Goal: Task Accomplishment & Management: Manage account settings

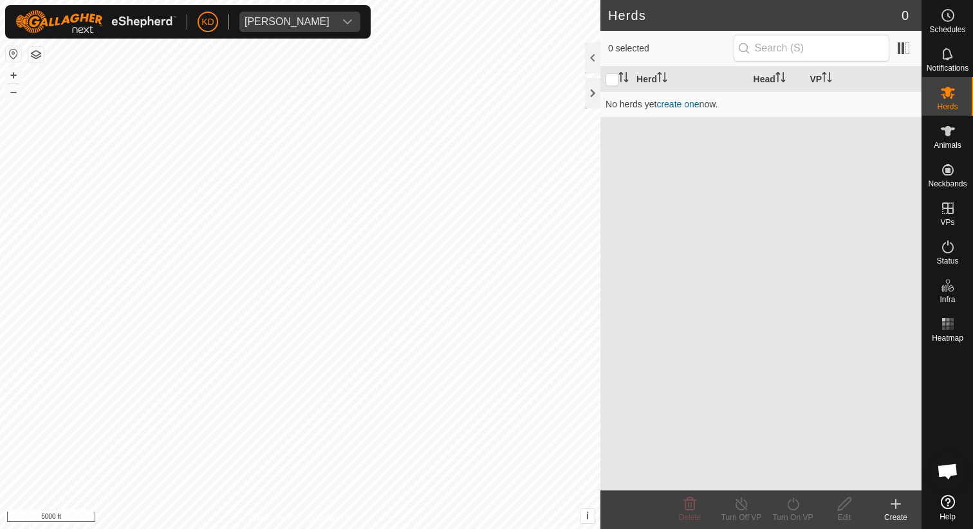
scroll to position [703, 0]
click at [953, 122] on es-animals-svg-icon at bounding box center [947, 131] width 23 height 21
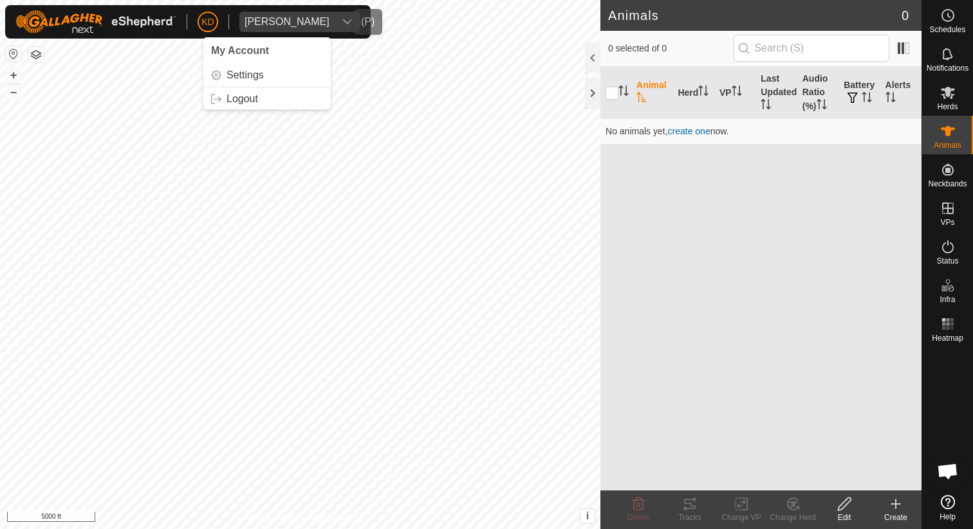
click at [291, 21] on div "[PERSON_NAME]" at bounding box center [286, 22] width 85 height 10
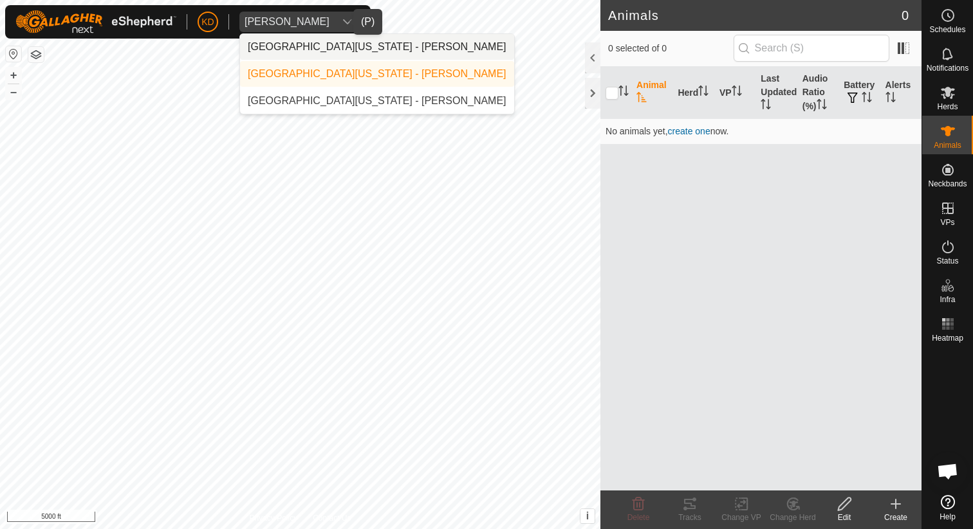
click at [298, 49] on li "[GEOGRAPHIC_DATA][US_STATE] - [PERSON_NAME]" at bounding box center [377, 47] width 274 height 26
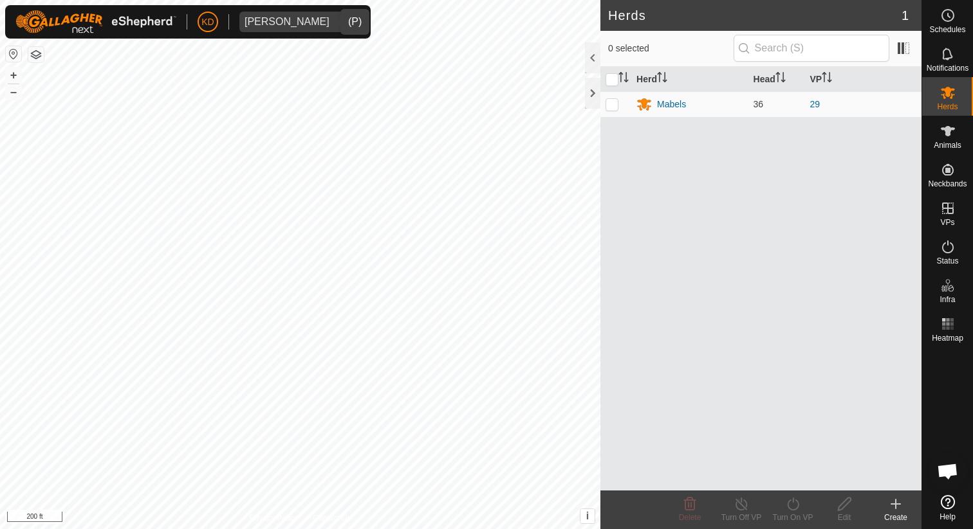
click at [342, 17] on icon "dropdown trigger" at bounding box center [347, 22] width 10 height 10
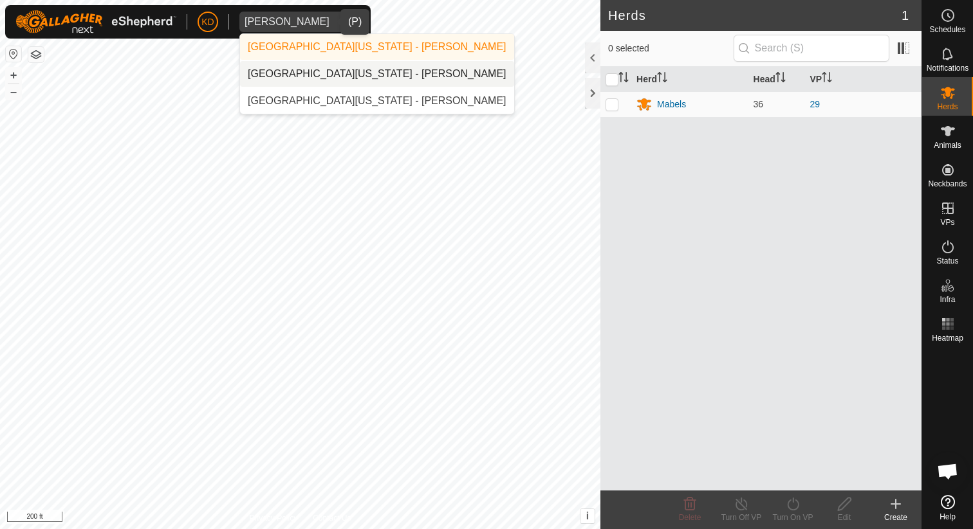
click at [329, 71] on li "[GEOGRAPHIC_DATA][US_STATE] - [PERSON_NAME]" at bounding box center [377, 74] width 274 height 26
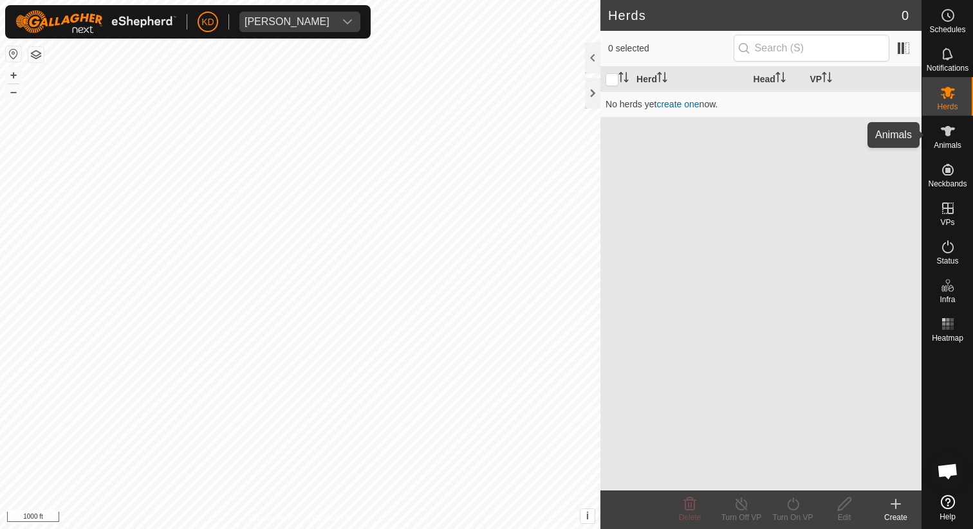
click at [961, 137] on div "Animals" at bounding box center [947, 135] width 51 height 39
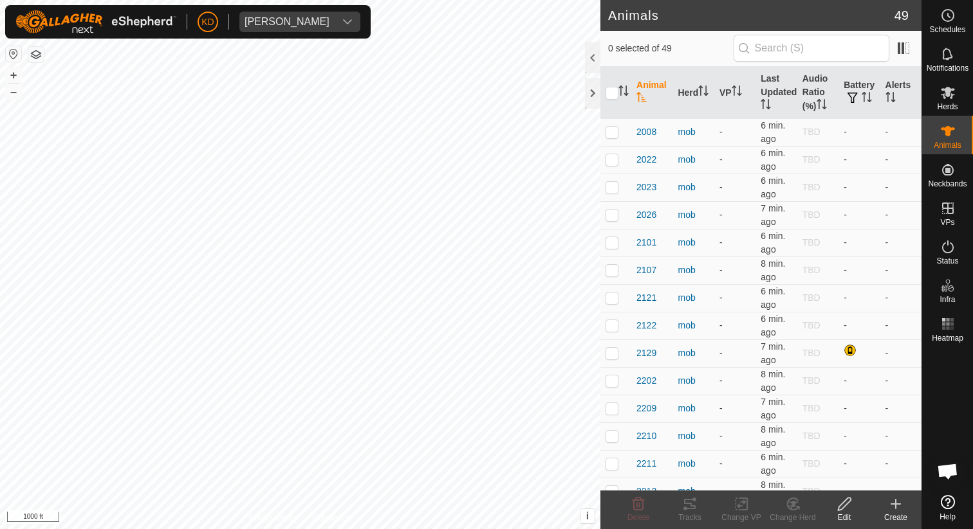
scroll to position [703, 0]
click at [13, 71] on button "+" at bounding box center [13, 75] width 15 height 15
click at [13, 70] on button "+" at bounding box center [13, 75] width 15 height 15
click at [14, 70] on button "+" at bounding box center [13, 75] width 15 height 15
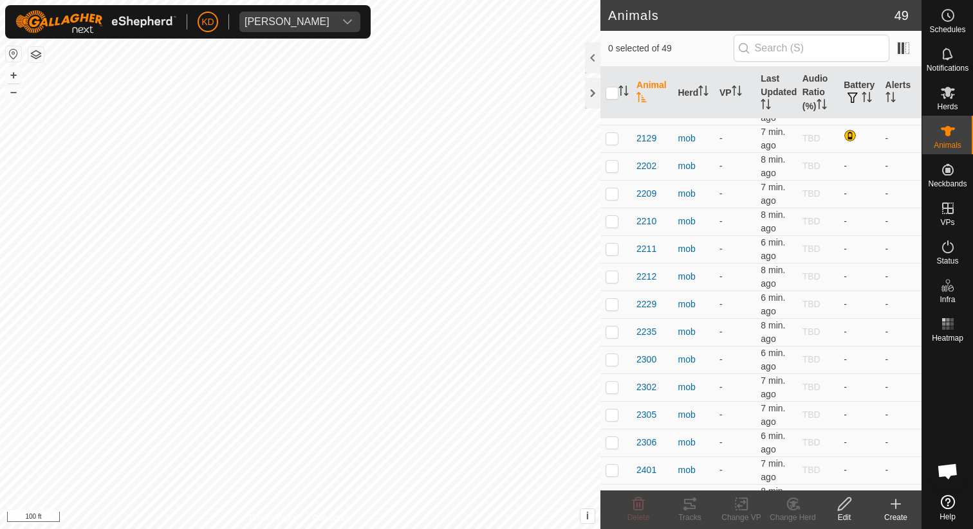
scroll to position [0, 0]
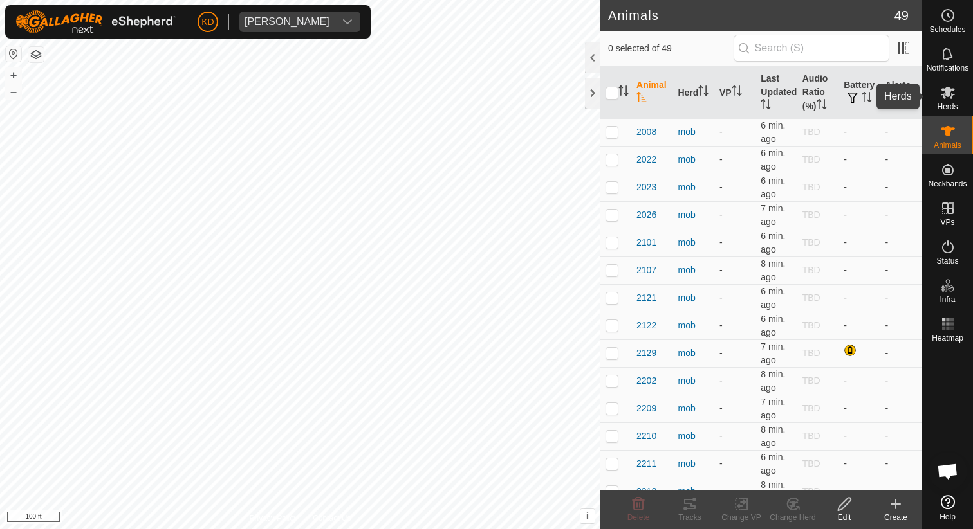
click at [951, 103] on span "Herds" at bounding box center [947, 107] width 21 height 8
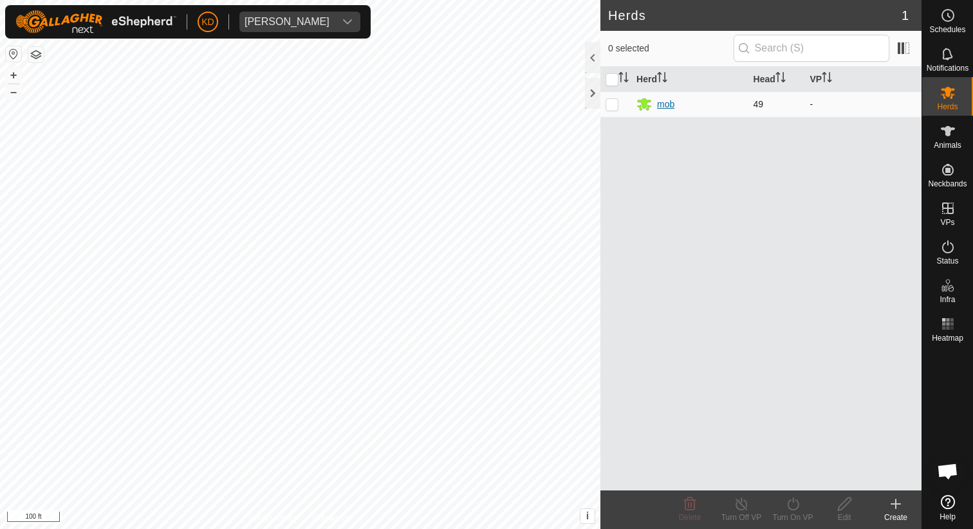
click at [659, 102] on div "mob" at bounding box center [665, 105] width 17 height 14
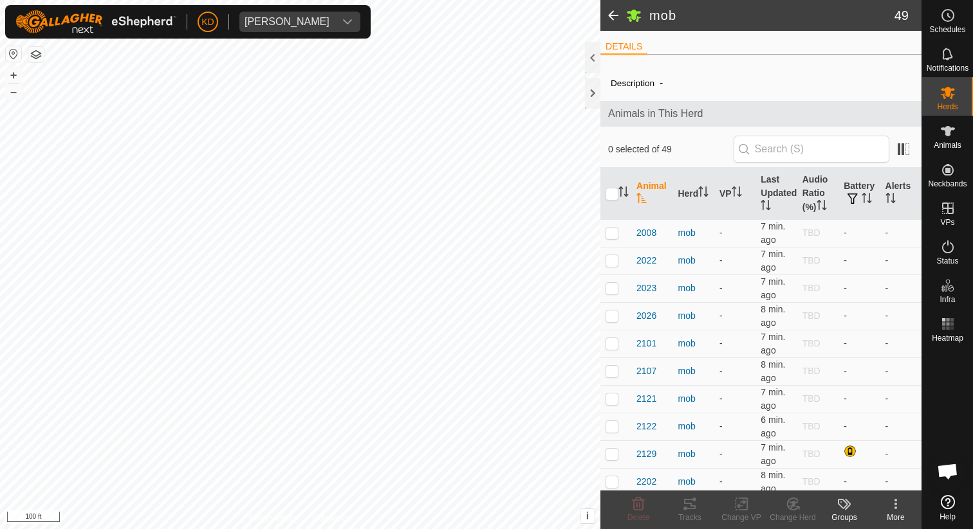
click at [627, 51] on li "DETAILS" at bounding box center [623, 47] width 47 height 15
click at [656, 84] on span "-" at bounding box center [661, 82] width 14 height 21
click at [668, 16] on h2 "mob" at bounding box center [771, 15] width 245 height 15
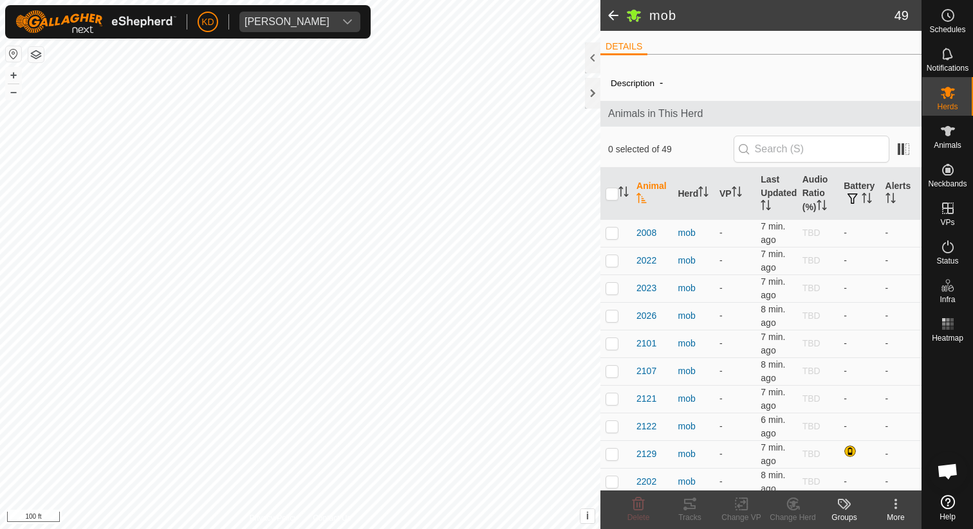
click at [675, 18] on h2 "mob" at bounding box center [771, 15] width 245 height 15
click at [612, 17] on span at bounding box center [613, 15] width 26 height 31
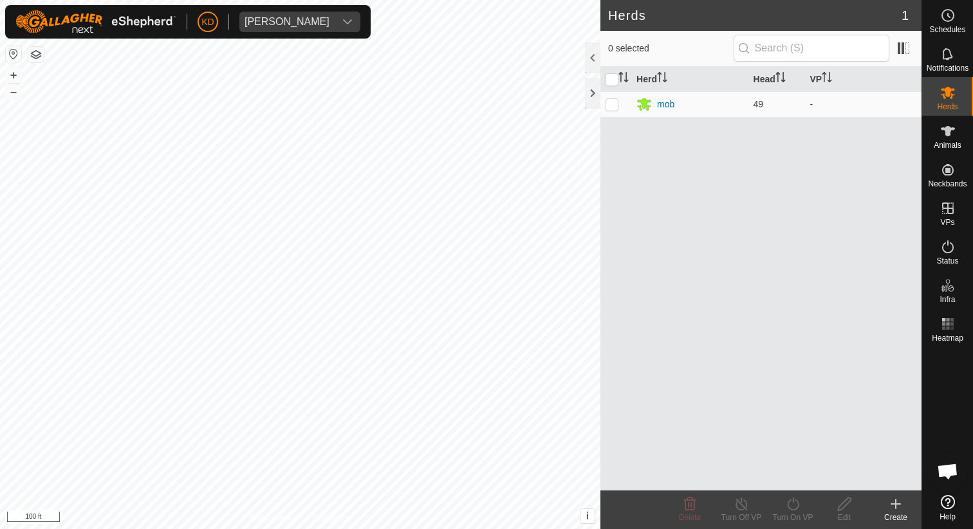
click at [643, 130] on div "Herd Head VP mob 49 -" at bounding box center [760, 279] width 321 height 424
click at [953, 136] on icon at bounding box center [947, 131] width 15 height 15
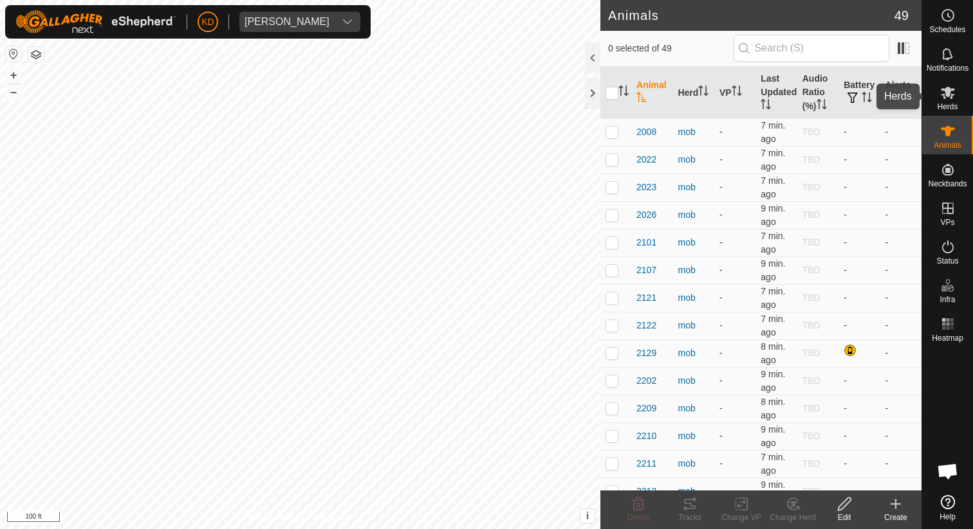
click at [945, 100] on icon at bounding box center [947, 92] width 15 height 15
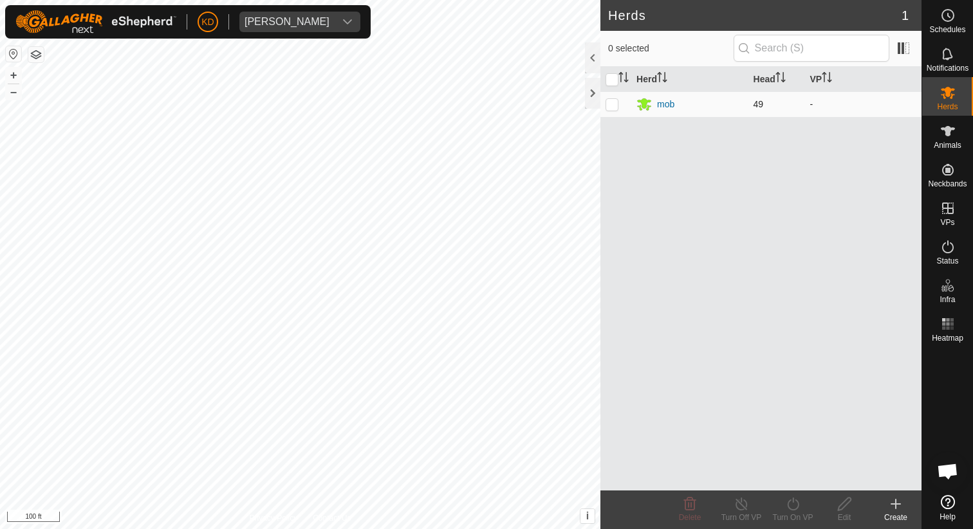
click at [614, 107] on p-checkbox at bounding box center [611, 104] width 13 height 10
checkbox input "true"
click at [608, 108] on p-checkbox at bounding box center [611, 104] width 13 height 10
checkbox input "false"
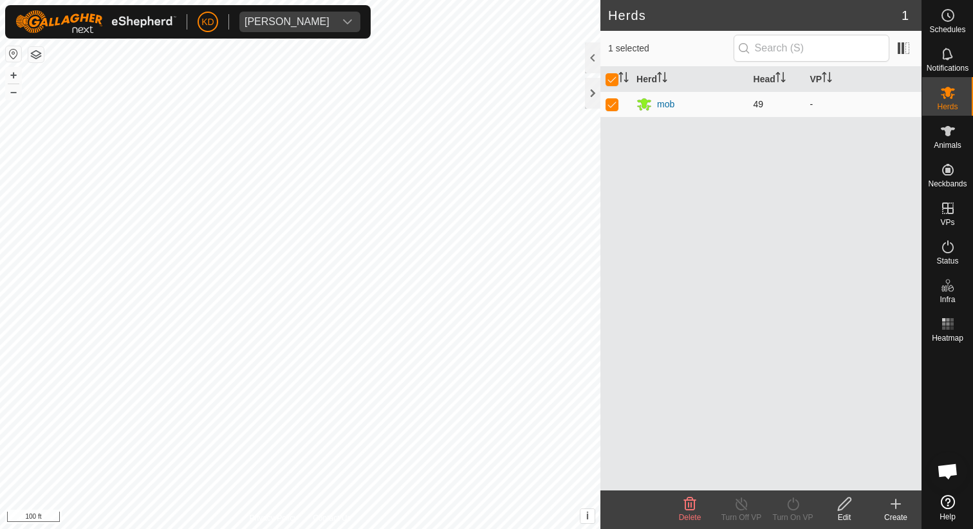
checkbox input "false"
click at [953, 137] on icon at bounding box center [947, 131] width 15 height 15
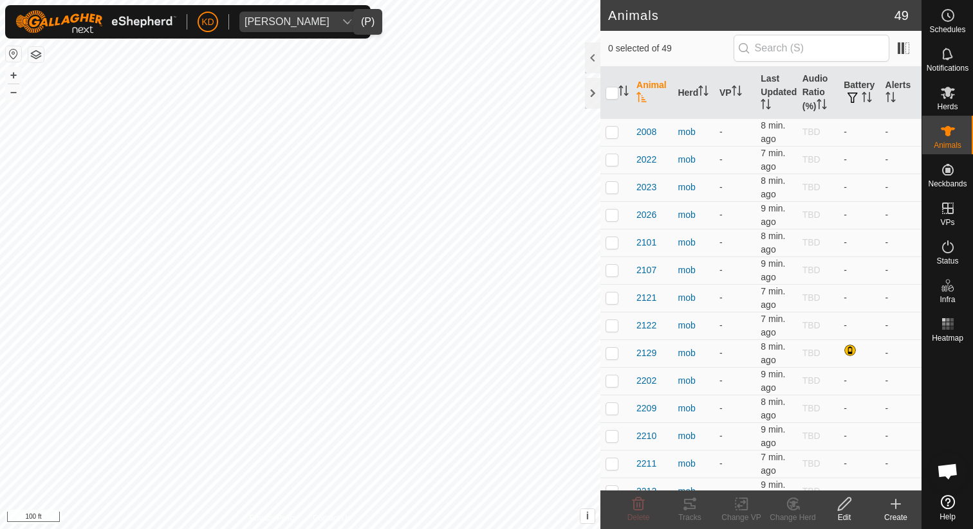
click at [342, 19] on icon "dropdown trigger" at bounding box center [347, 22] width 10 height 10
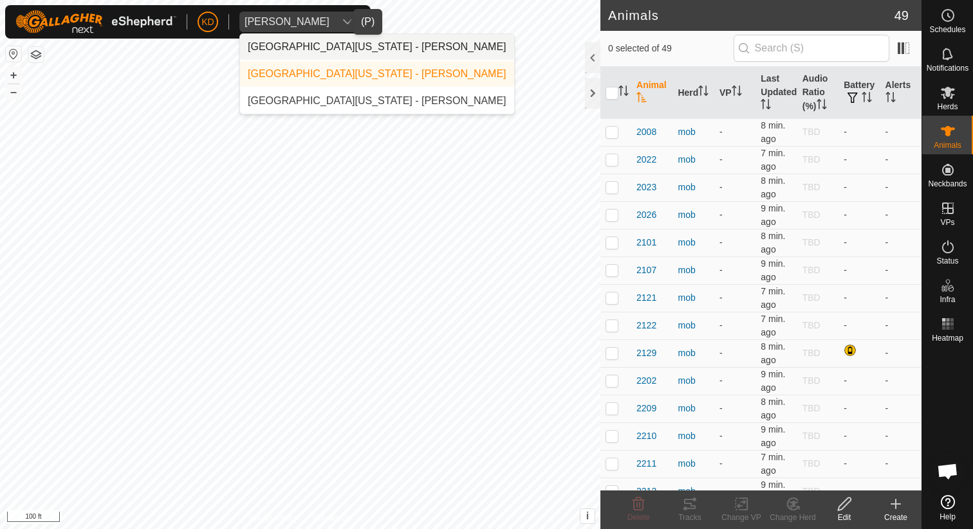
click at [351, 51] on li "[GEOGRAPHIC_DATA][US_STATE] - [PERSON_NAME]" at bounding box center [377, 47] width 274 height 26
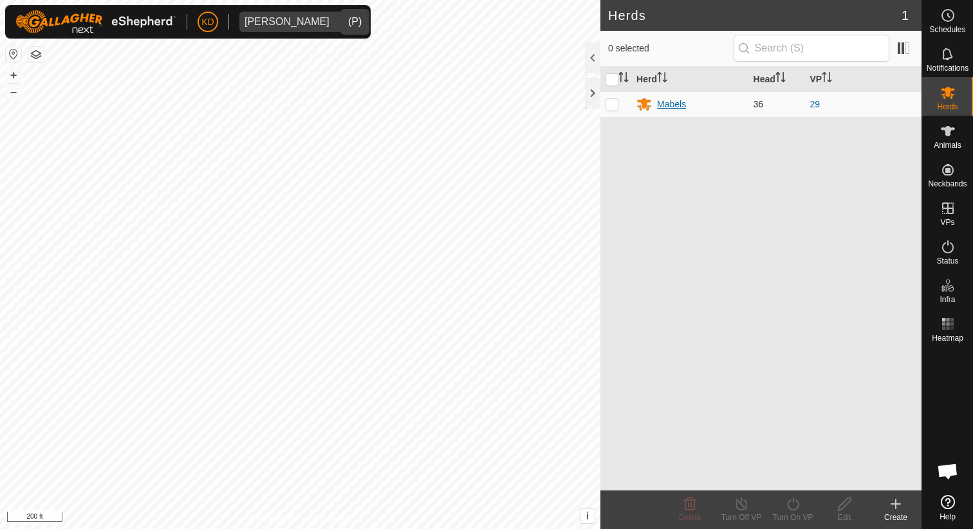
click at [676, 106] on div "Mabels" at bounding box center [671, 105] width 29 height 14
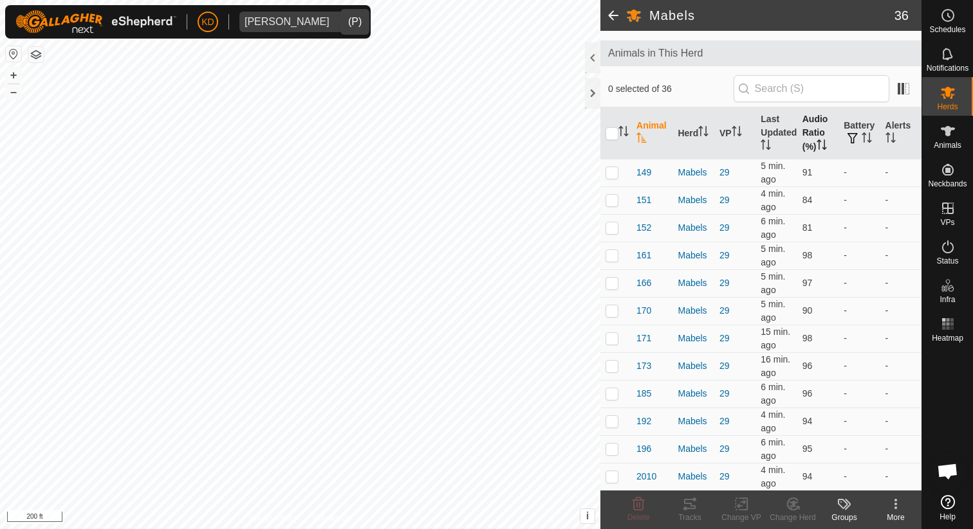
scroll to position [64, 0]
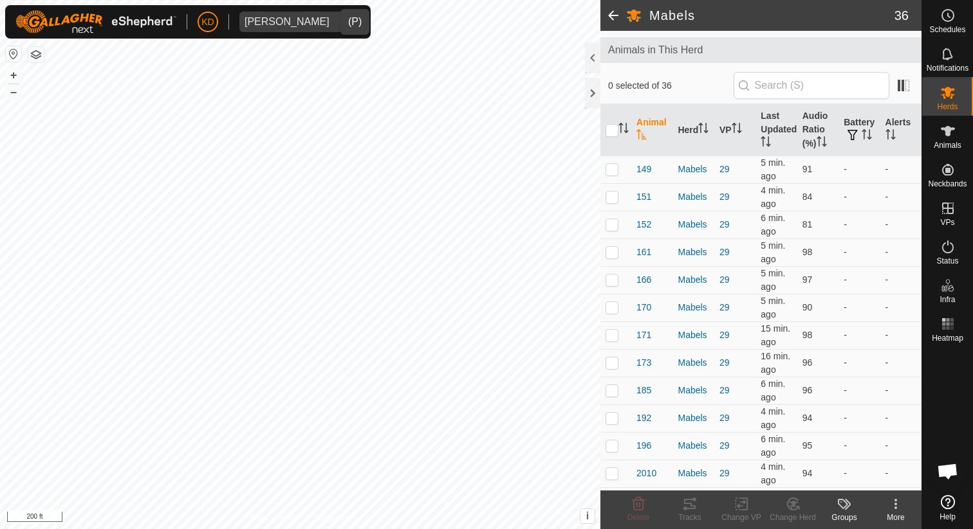
click at [342, 21] on icon "dropdown trigger" at bounding box center [347, 22] width 10 height 10
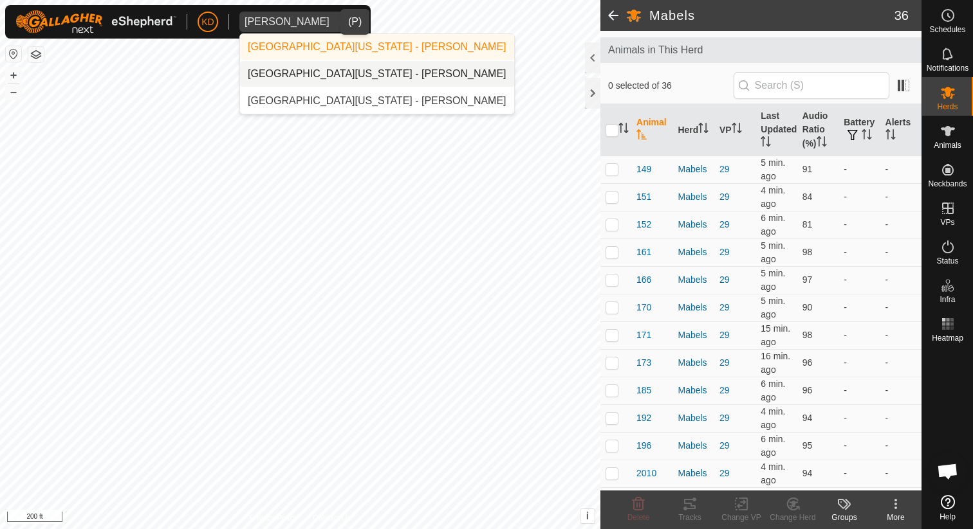
click at [359, 68] on li "[GEOGRAPHIC_DATA][US_STATE] - [PERSON_NAME]" at bounding box center [377, 74] width 274 height 26
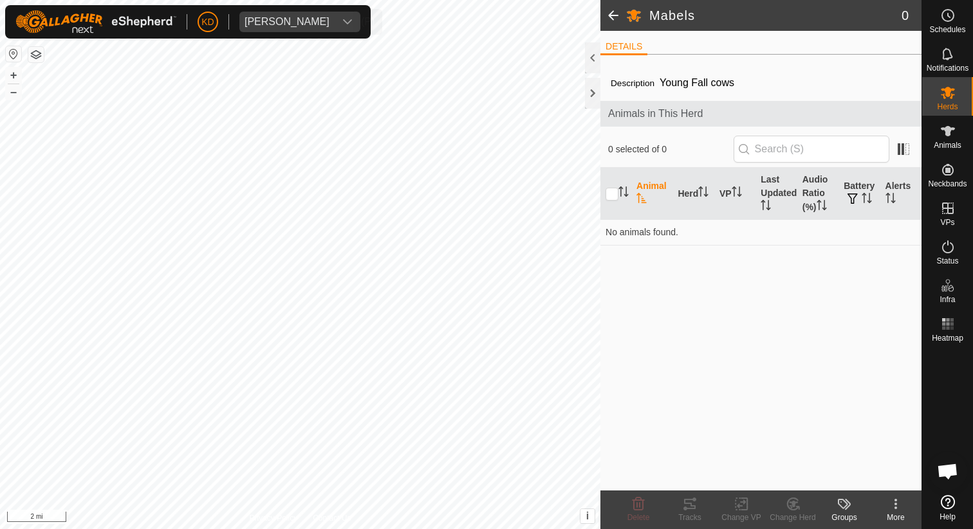
scroll to position [0, 0]
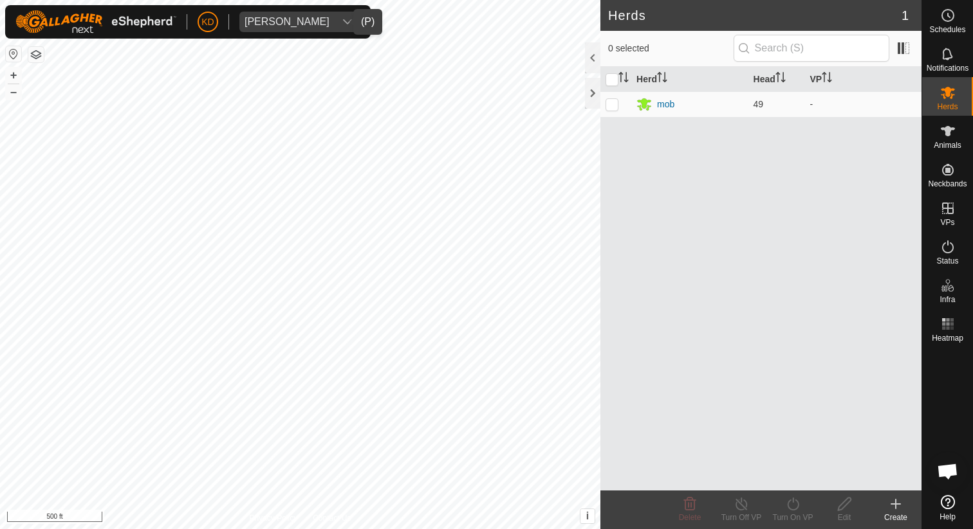
click at [342, 17] on icon "dropdown trigger" at bounding box center [347, 22] width 10 height 10
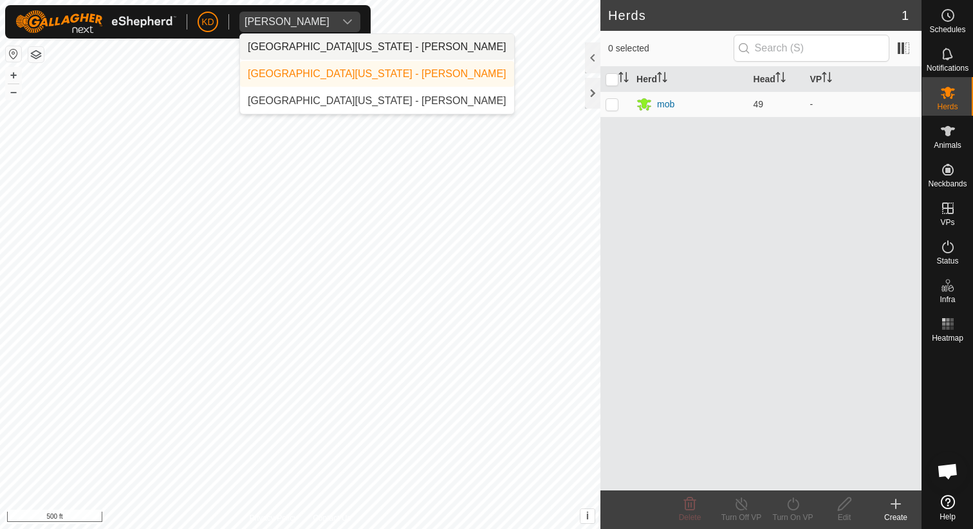
click at [332, 50] on li "[GEOGRAPHIC_DATA][US_STATE] - [PERSON_NAME]" at bounding box center [377, 47] width 274 height 26
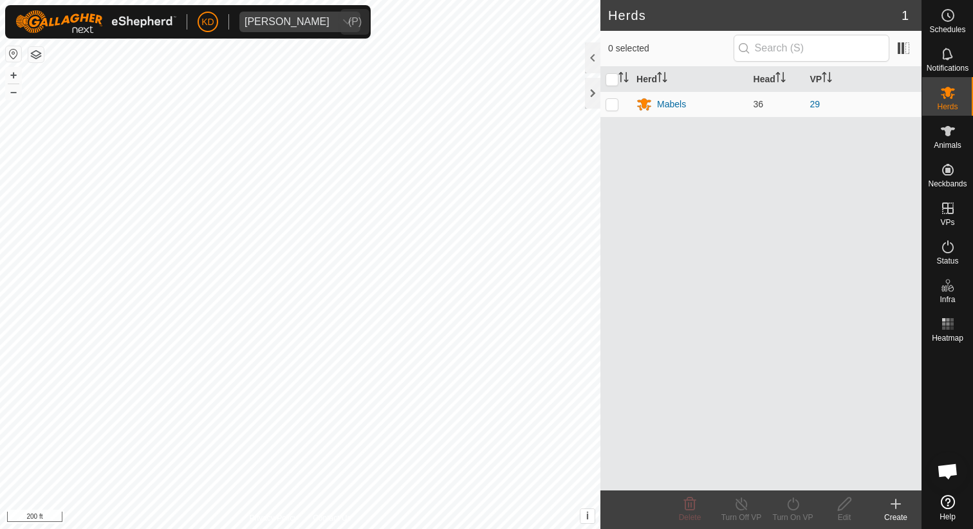
click at [335, 20] on div "dropdown trigger" at bounding box center [348, 22] width 26 height 21
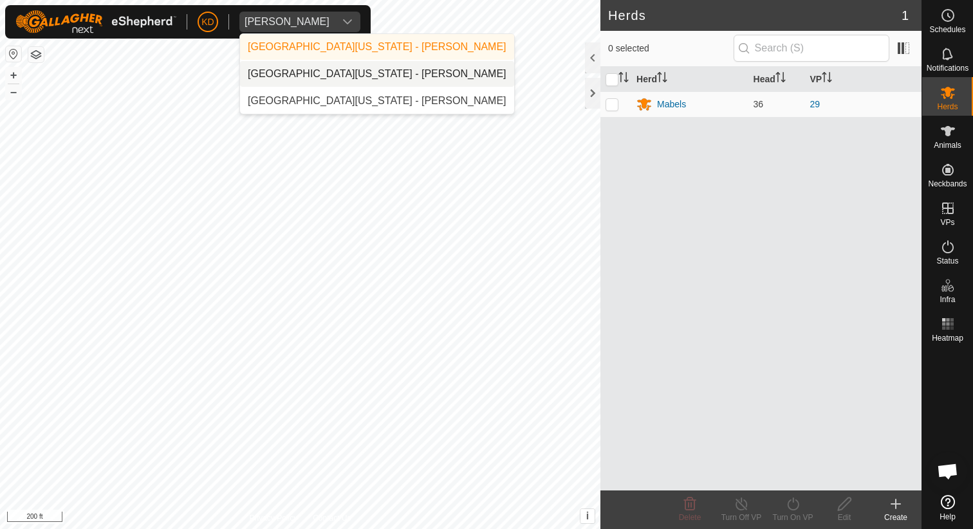
click at [327, 68] on li "[GEOGRAPHIC_DATA][US_STATE] - [PERSON_NAME]" at bounding box center [377, 74] width 274 height 26
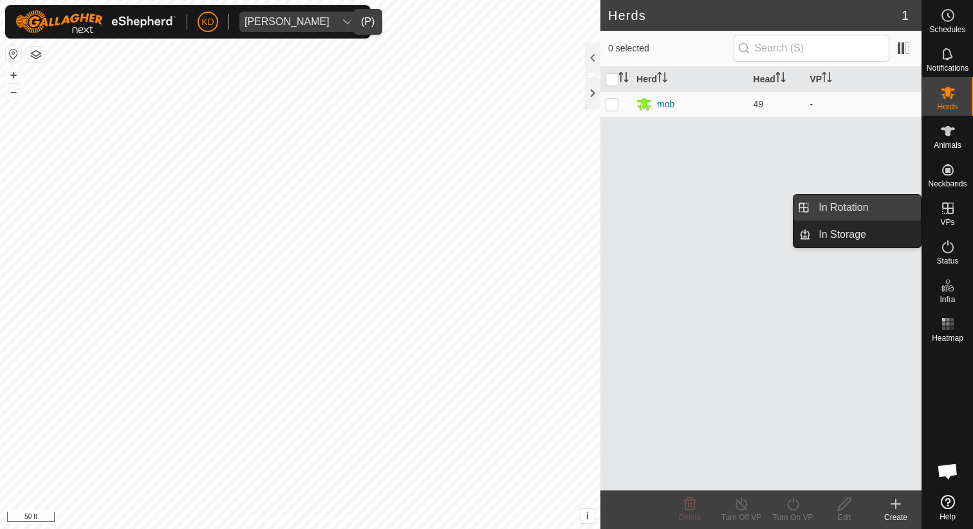
click at [827, 205] on link "In Rotation" at bounding box center [866, 208] width 110 height 26
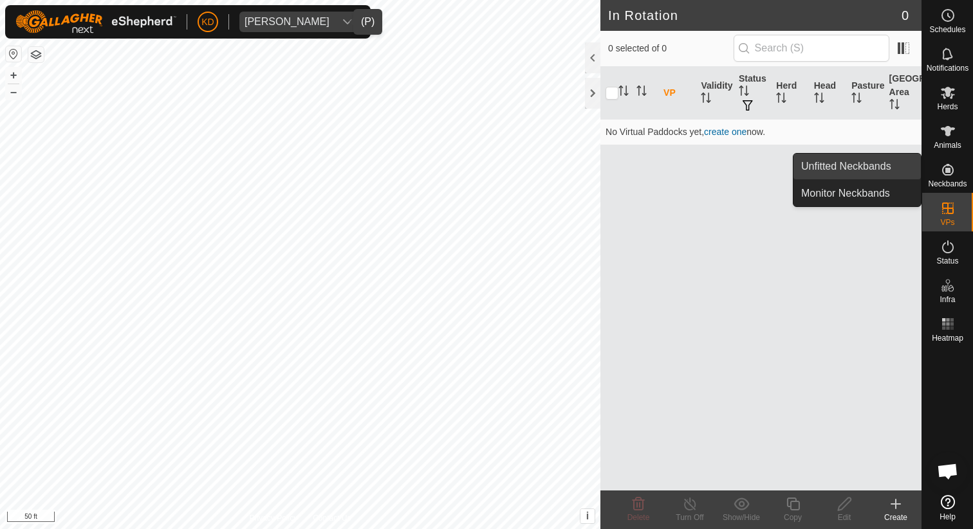
click at [873, 162] on link "Unfitted Neckbands" at bounding box center [856, 167] width 127 height 26
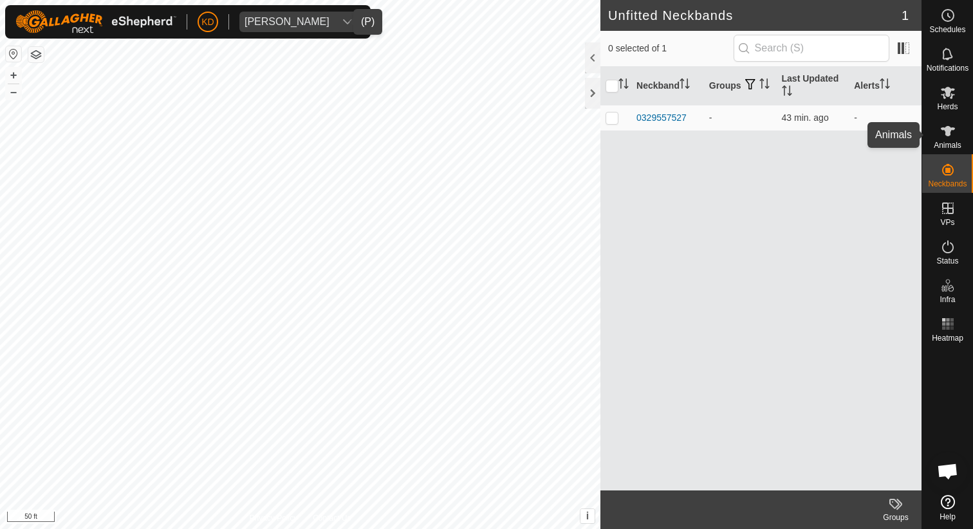
click at [952, 136] on icon at bounding box center [947, 131] width 15 height 15
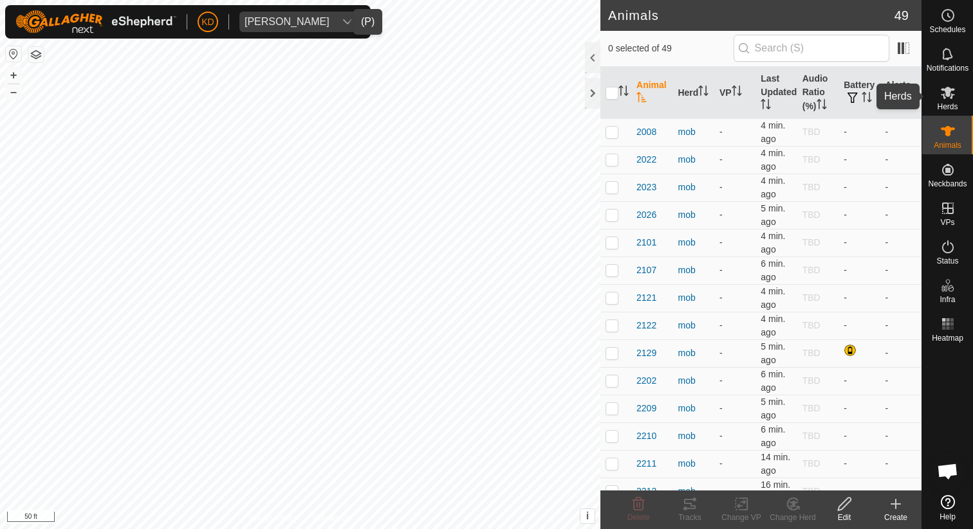
click at [943, 97] on icon at bounding box center [948, 93] width 14 height 12
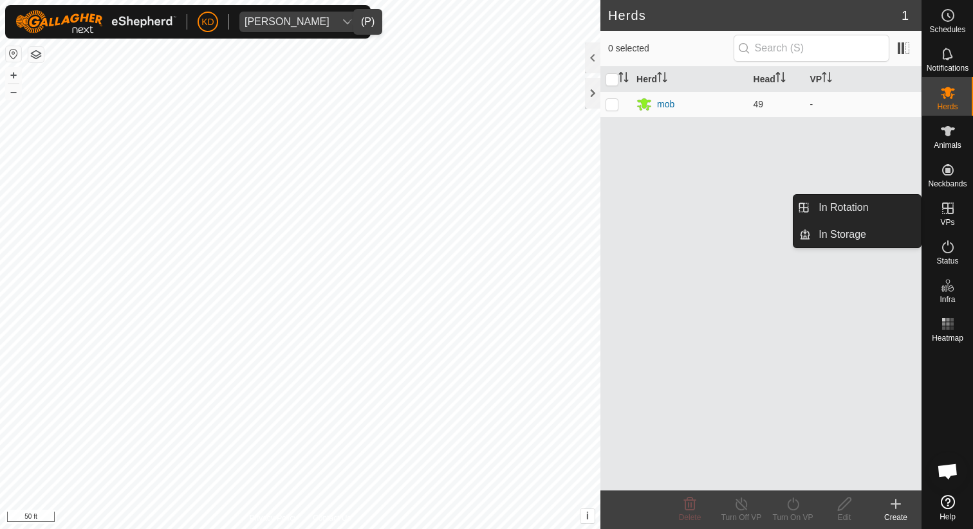
click at [946, 213] on icon at bounding box center [948, 209] width 12 height 12
click at [948, 204] on icon at bounding box center [948, 209] width 12 height 12
click at [944, 212] on icon at bounding box center [947, 208] width 15 height 15
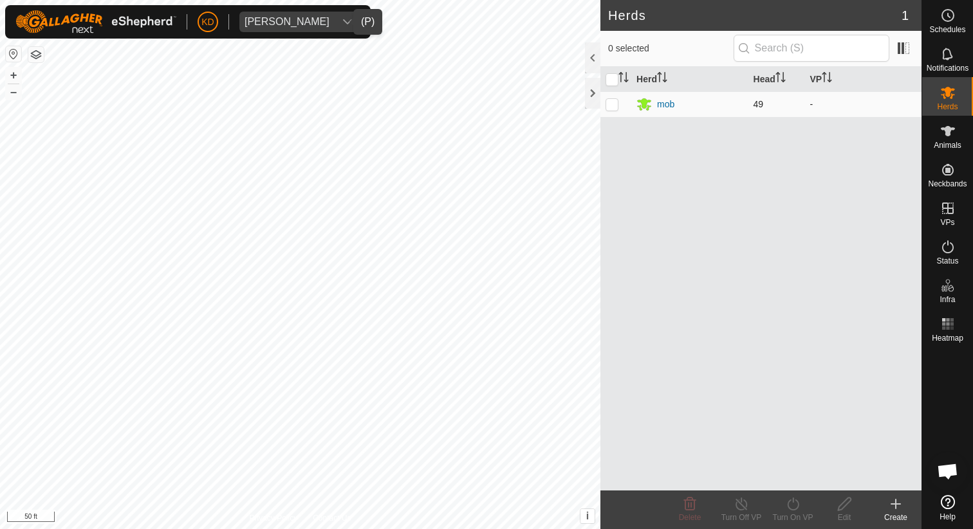
click at [614, 105] on p-checkbox at bounding box center [611, 104] width 13 height 10
checkbox input "true"
click at [613, 104] on p-checkbox at bounding box center [611, 104] width 13 height 10
checkbox input "false"
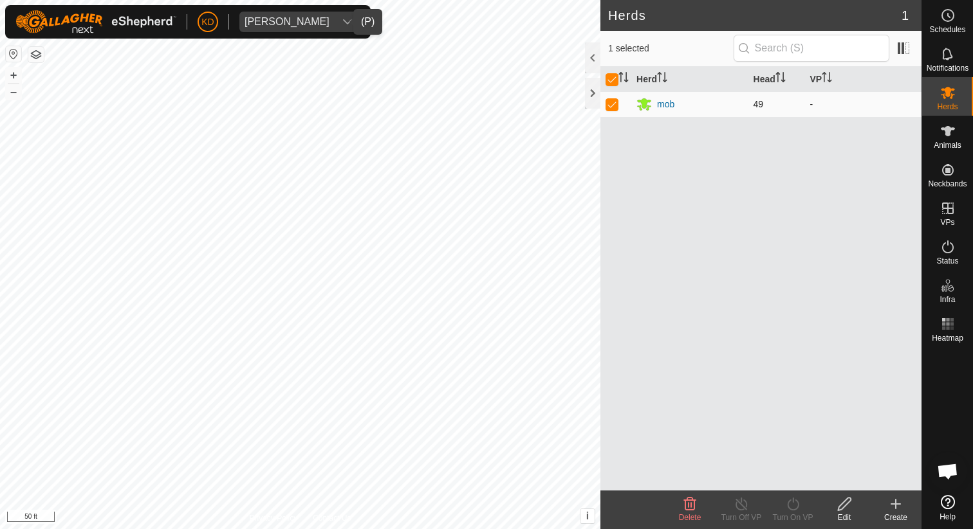
checkbox input "false"
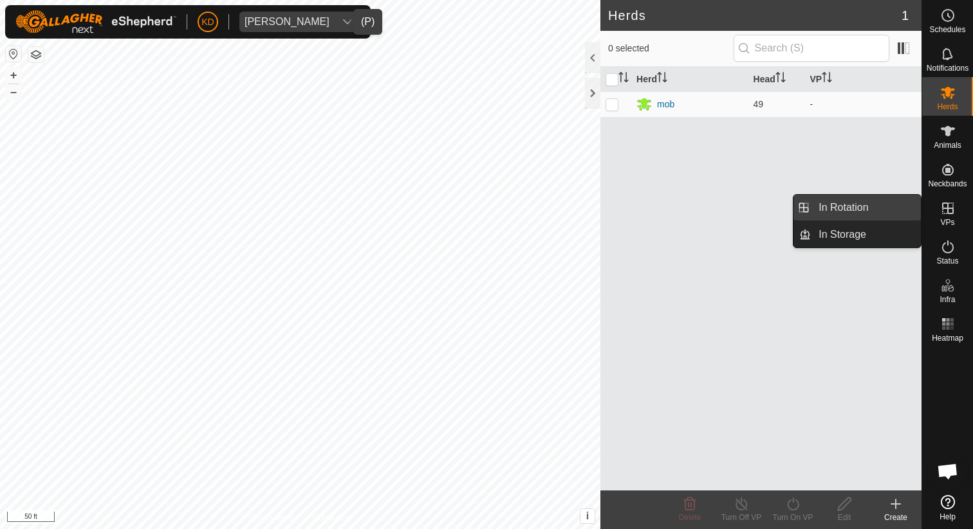
click at [862, 207] on link "In Rotation" at bounding box center [866, 208] width 110 height 26
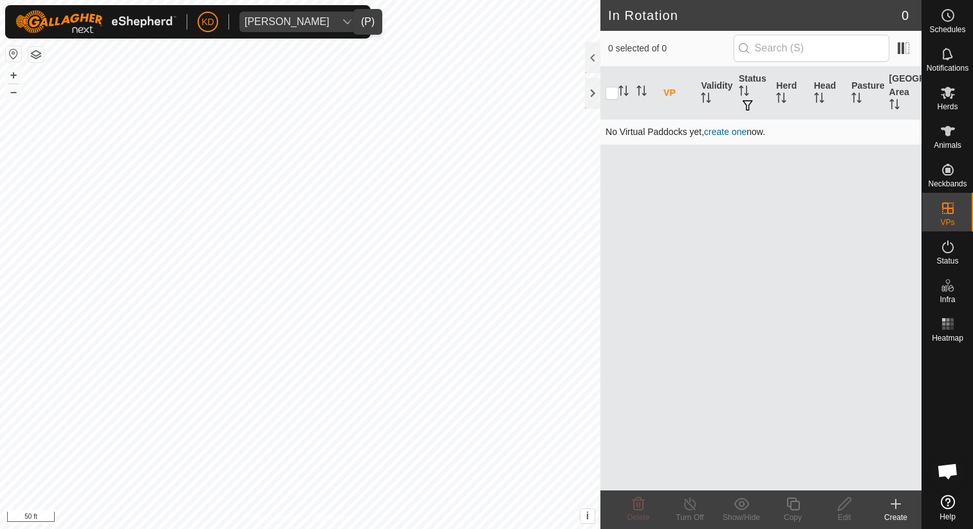
click at [732, 132] on link "create one" at bounding box center [725, 132] width 42 height 10
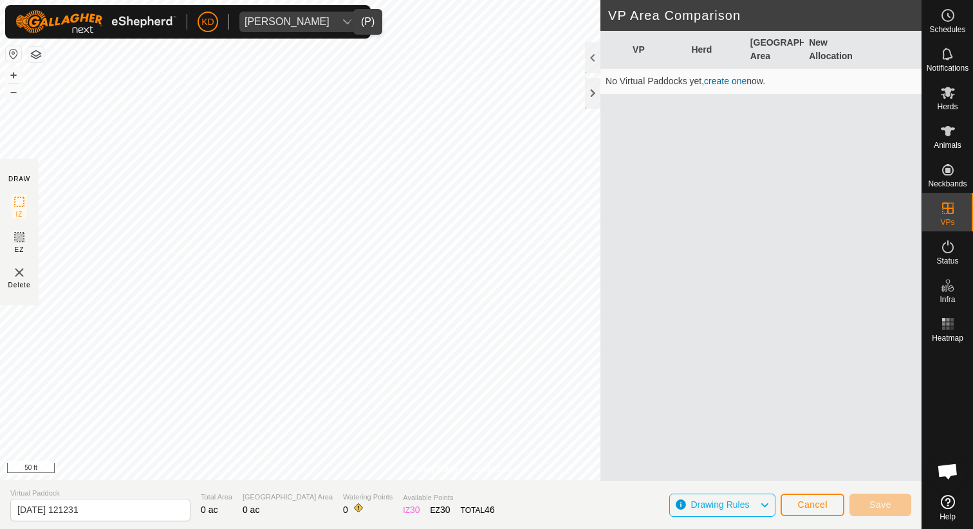
scroll to position [703, 0]
click at [795, 507] on button "Cancel" at bounding box center [812, 505] width 64 height 23
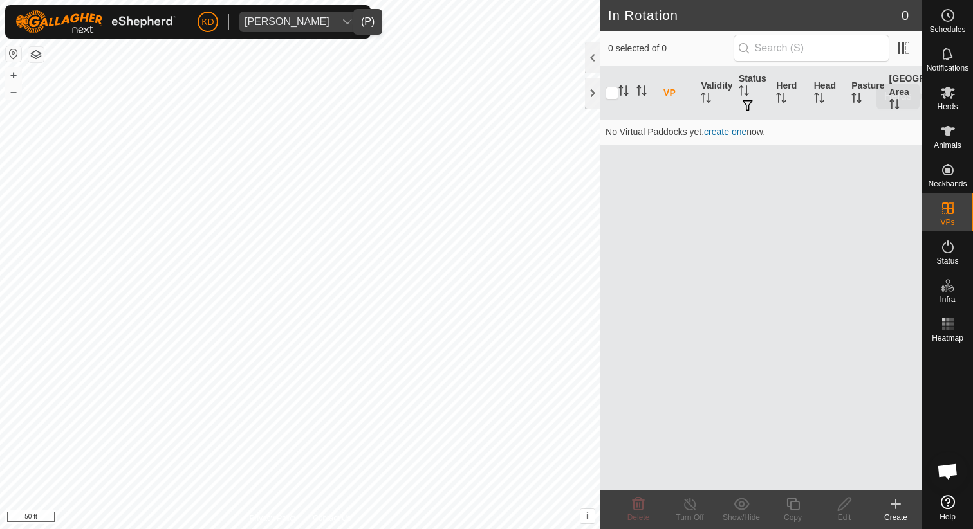
click at [946, 101] on es-mob-svg-icon at bounding box center [947, 92] width 23 height 21
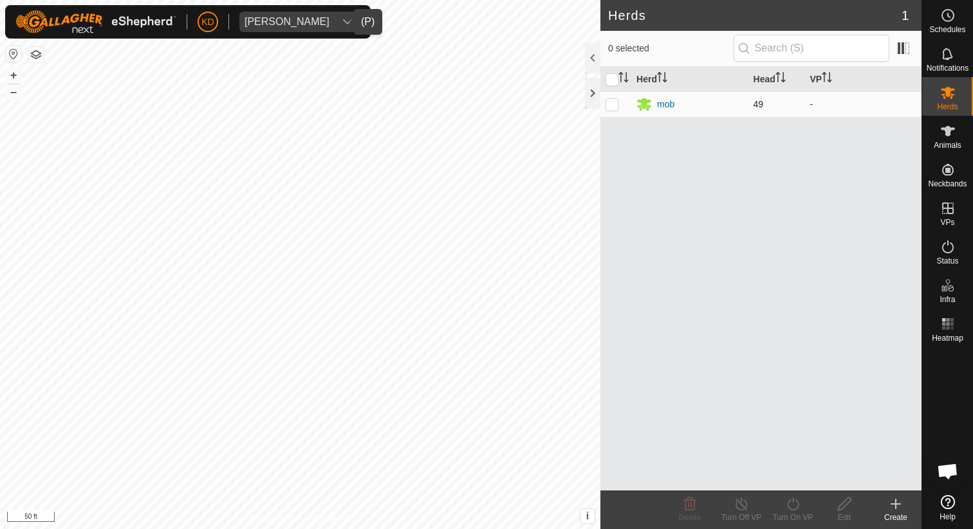
click at [619, 102] on td at bounding box center [615, 104] width 31 height 26
checkbox input "true"
click at [614, 107] on p-checkbox at bounding box center [611, 104] width 13 height 10
checkbox input "false"
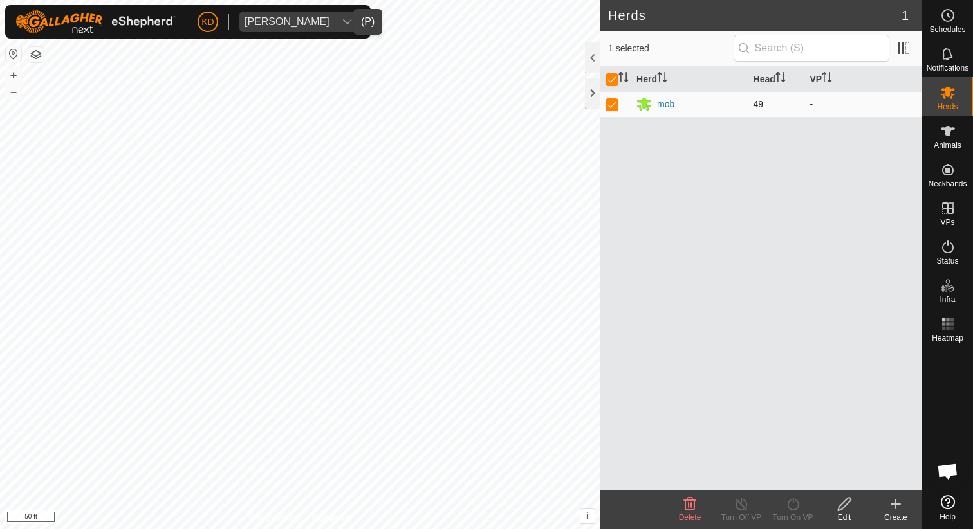
checkbox input "false"
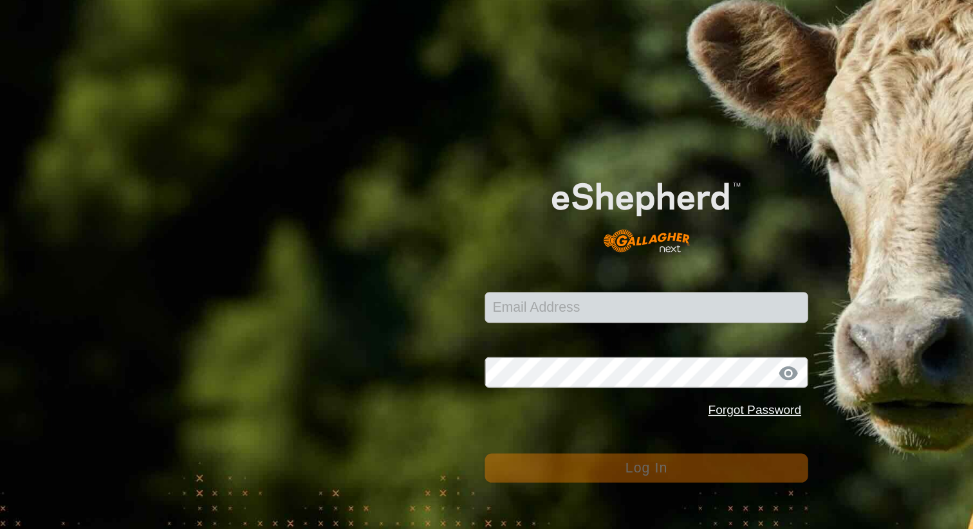
scroll to position [600, 0]
